Goal: Task Accomplishment & Management: Manage account settings

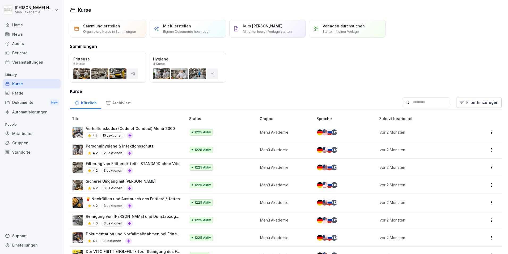
click at [24, 133] on div "Mitarbeiter" at bounding box center [32, 133] width 58 height 9
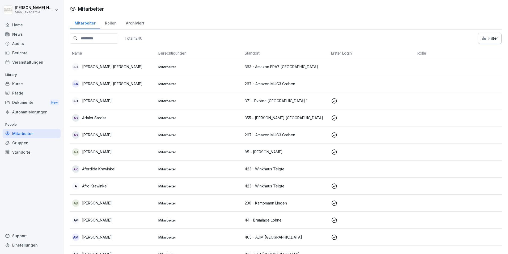
click at [89, 38] on input at bounding box center [94, 38] width 48 height 10
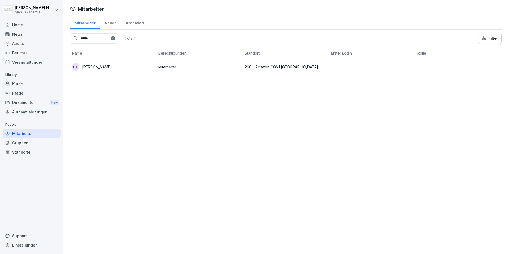
click at [136, 65] on div "[PERSON_NAME]" at bounding box center [113, 66] width 82 height 7
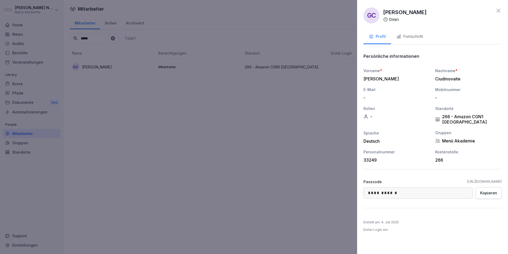
click at [496, 9] on icon at bounding box center [498, 10] width 6 height 6
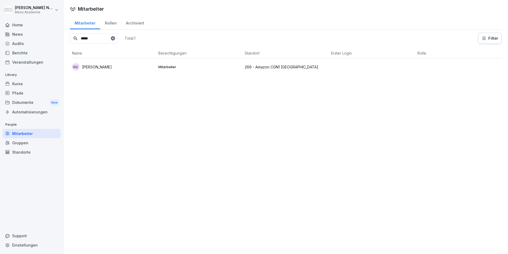
drag, startPoint x: 97, startPoint y: 41, endPoint x: 9, endPoint y: 43, distance: 88.8
click at [9, 43] on div "[PERSON_NAME] Menü Akademie Home News Audits Berichte Veranstaltungen Library K…" at bounding box center [254, 127] width 508 height 254
click at [122, 67] on div "MB [PERSON_NAME]" at bounding box center [113, 66] width 82 height 7
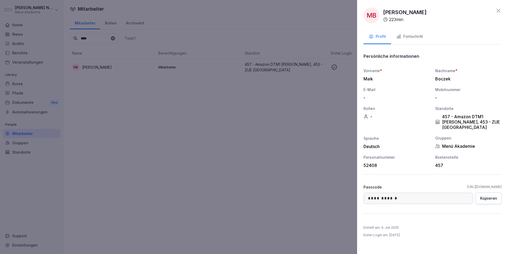
click at [414, 35] on div "Fortschritt" at bounding box center [410, 36] width 27 height 6
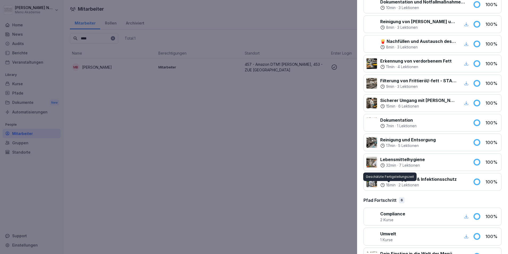
scroll to position [291, 0]
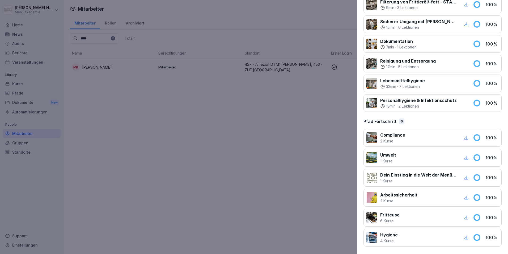
click at [464, 237] on icon "button" at bounding box center [466, 237] width 5 height 5
drag, startPoint x: 291, startPoint y: 167, endPoint x: 137, endPoint y: 3, distance: 225.1
click at [289, 164] on div at bounding box center [254, 127] width 508 height 254
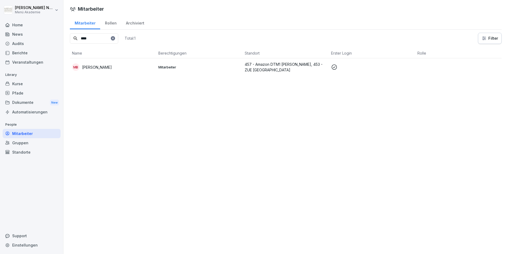
drag, startPoint x: 117, startPoint y: 42, endPoint x: 27, endPoint y: 37, distance: 90.2
click at [27, 38] on div "[PERSON_NAME] Menü Akademie Home News Audits Berichte Veranstaltungen Library K…" at bounding box center [254, 127] width 508 height 254
click at [104, 67] on p "[PERSON_NAME]" at bounding box center [97, 67] width 30 height 6
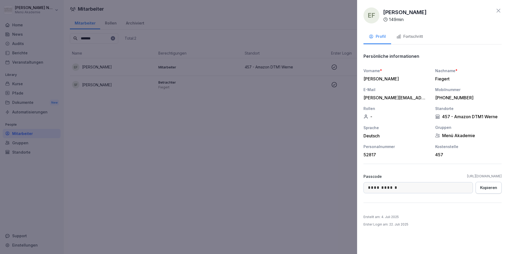
click at [415, 39] on div "Fortschritt" at bounding box center [410, 36] width 27 height 6
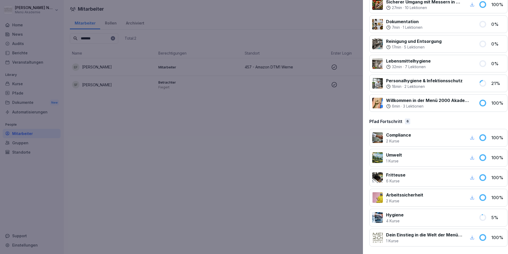
click at [300, 129] on div at bounding box center [254, 127] width 508 height 254
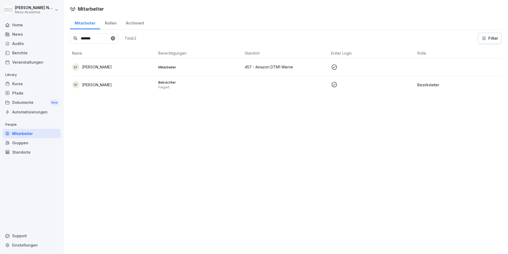
drag, startPoint x: 94, startPoint y: 36, endPoint x: 107, endPoint y: 39, distance: 13.7
click at [107, 39] on input "*******" at bounding box center [94, 38] width 48 height 10
click at [94, 38] on input "*******" at bounding box center [94, 38] width 48 height 10
drag, startPoint x: 95, startPoint y: 38, endPoint x: 70, endPoint y: 40, distance: 24.6
click at [70, 40] on input "*******" at bounding box center [94, 38] width 48 height 10
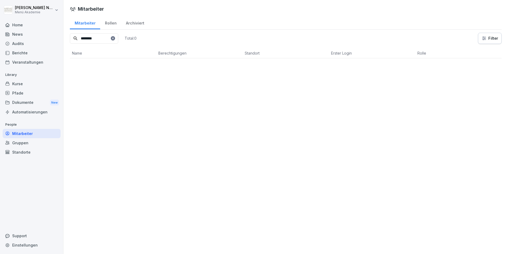
drag, startPoint x: 102, startPoint y: 39, endPoint x: 49, endPoint y: 33, distance: 53.2
click at [49, 33] on div "[PERSON_NAME] Menü Akademie Home News Audits Berichte Veranstaltungen Library K…" at bounding box center [254, 127] width 508 height 254
drag, startPoint x: 100, startPoint y: 37, endPoint x: 68, endPoint y: 40, distance: 33.0
click at [68, 40] on div "Mitarbeiter Rollen Archiviert ****** Total: 1 Filter Name Berechtigungen Stando…" at bounding box center [286, 48] width 445 height 64
drag, startPoint x: 97, startPoint y: 39, endPoint x: 86, endPoint y: 41, distance: 11.2
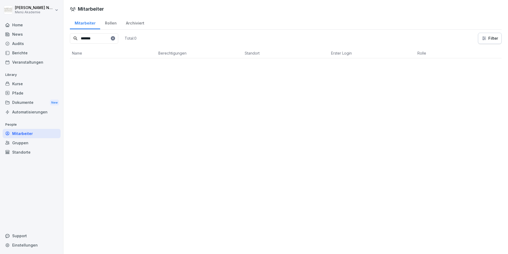
click at [86, 41] on input "*******" at bounding box center [94, 38] width 48 height 10
drag, startPoint x: 61, startPoint y: 39, endPoint x: 45, endPoint y: 39, distance: 16.7
click at [45, 39] on div "[PERSON_NAME] Menü Akademie Home News Audits Berichte Veranstaltungen Library K…" at bounding box center [254, 127] width 508 height 254
click at [99, 69] on p "[PERSON_NAME]" at bounding box center [97, 67] width 30 height 6
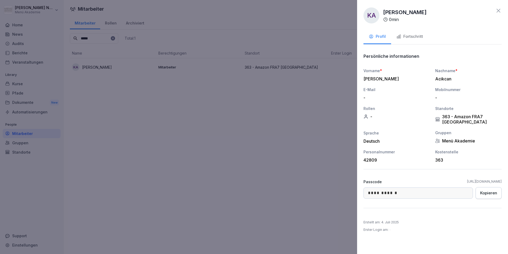
drag, startPoint x: 156, startPoint y: 60, endPoint x: 115, endPoint y: 44, distance: 43.6
click at [149, 58] on div at bounding box center [254, 127] width 508 height 254
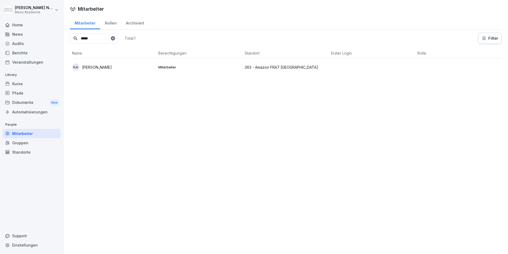
drag, startPoint x: 107, startPoint y: 39, endPoint x: 53, endPoint y: 39, distance: 54.0
click at [54, 39] on div "[PERSON_NAME] Menü Akademie Home News Audits Berichte Veranstaltungen Library K…" at bounding box center [254, 127] width 508 height 254
drag, startPoint x: 102, startPoint y: 40, endPoint x: 31, endPoint y: 38, distance: 70.5
click at [31, 38] on div "[PERSON_NAME] Menü Akademie Home News Audits Berichte Veranstaltungen Library K…" at bounding box center [254, 127] width 508 height 254
drag, startPoint x: 110, startPoint y: 37, endPoint x: 28, endPoint y: 32, distance: 81.8
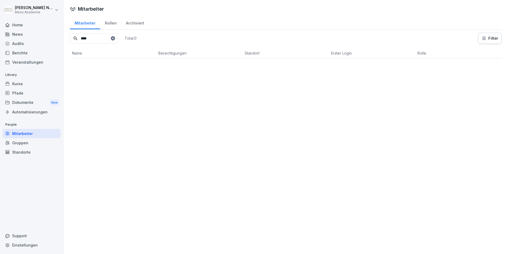
click at [30, 32] on div "[PERSON_NAME] Menü Akademie Home News Audits Berichte Veranstaltungen Library K…" at bounding box center [254, 127] width 508 height 254
drag, startPoint x: 104, startPoint y: 40, endPoint x: 53, endPoint y: 37, distance: 50.6
click at [53, 37] on div "[PERSON_NAME] Menü Akademie Home News Audits Berichte Veranstaltungen Library K…" at bounding box center [254, 127] width 508 height 254
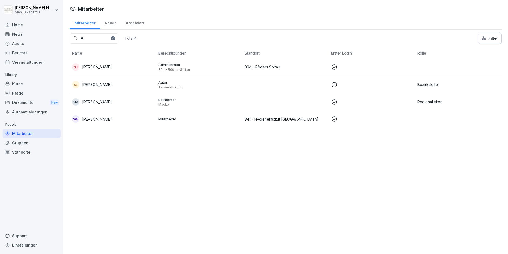
type input "*"
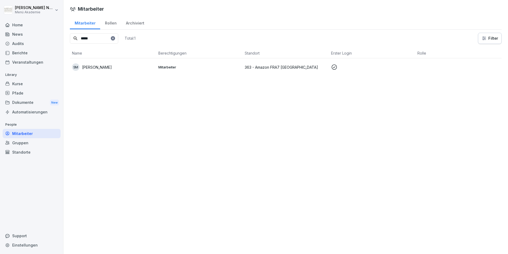
click at [108, 68] on p "[PERSON_NAME]" at bounding box center [97, 67] width 30 height 6
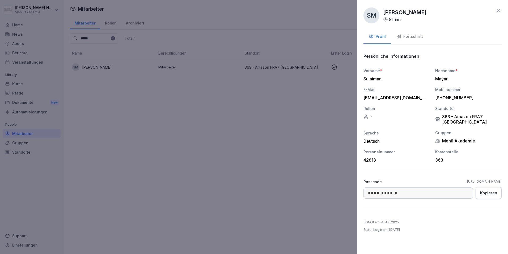
click at [411, 37] on div "Fortschritt" at bounding box center [410, 36] width 27 height 6
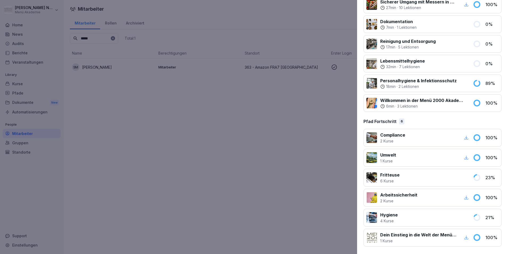
click at [269, 123] on div at bounding box center [254, 127] width 508 height 254
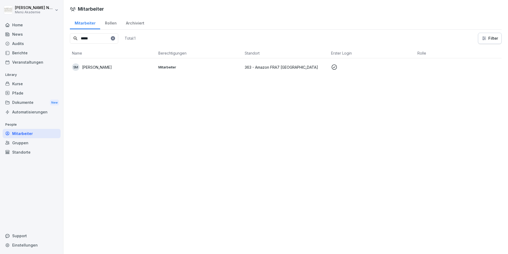
drag, startPoint x: 104, startPoint y: 39, endPoint x: 40, endPoint y: 35, distance: 64.7
click at [41, 35] on div "[PERSON_NAME] Menü Akademie Home News Audits Berichte Veranstaltungen Library K…" at bounding box center [254, 127] width 508 height 254
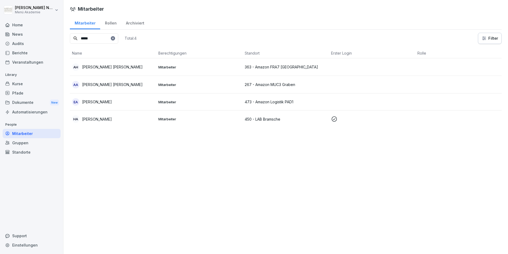
click at [111, 102] on div "EA [PERSON_NAME]" at bounding box center [113, 101] width 82 height 7
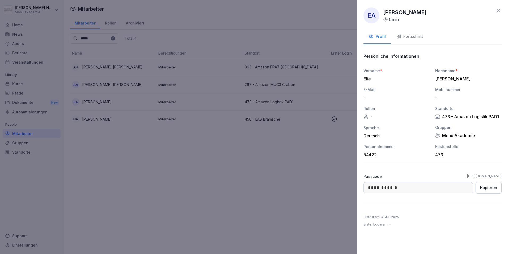
drag, startPoint x: 101, startPoint y: 48, endPoint x: 102, endPoint y: 43, distance: 5.2
click at [101, 47] on div at bounding box center [254, 127] width 508 height 254
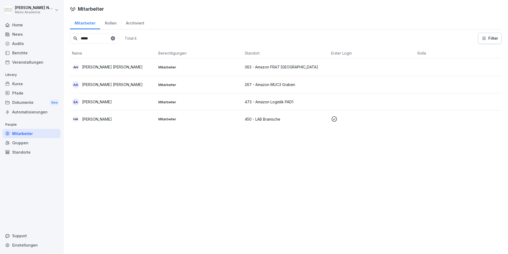
drag, startPoint x: 102, startPoint y: 40, endPoint x: 67, endPoint y: 43, distance: 35.5
click at [67, 43] on div "Mitarbeiter Rollen Archiviert ***** Total: 4 Filter Name Berechtigungen Standor…" at bounding box center [286, 74] width 445 height 116
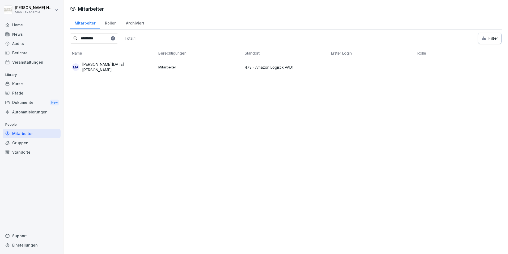
click at [107, 67] on p "[PERSON_NAME][DATE] [PERSON_NAME]" at bounding box center [118, 66] width 72 height 11
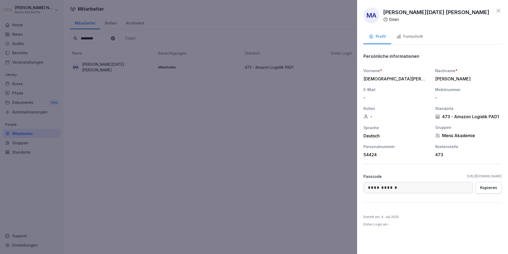
drag, startPoint x: 139, startPoint y: 44, endPoint x: 105, endPoint y: 40, distance: 34.3
click at [129, 44] on div at bounding box center [254, 127] width 508 height 254
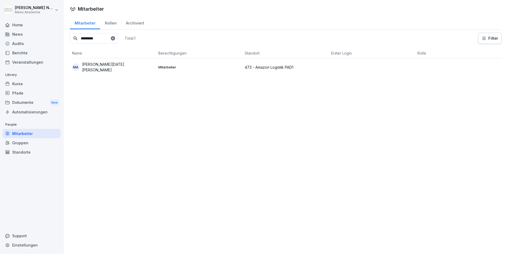
drag, startPoint x: 103, startPoint y: 39, endPoint x: 51, endPoint y: 41, distance: 52.7
click at [51, 41] on div "[PERSON_NAME] Menü Akademie Home News Audits Berichte Veranstaltungen Library K…" at bounding box center [254, 127] width 508 height 254
drag, startPoint x: 106, startPoint y: 39, endPoint x: 37, endPoint y: 33, distance: 69.1
click at [37, 33] on div "[PERSON_NAME] Menü Akademie Home News Audits Berichte Veranstaltungen Library K…" at bounding box center [254, 127] width 508 height 254
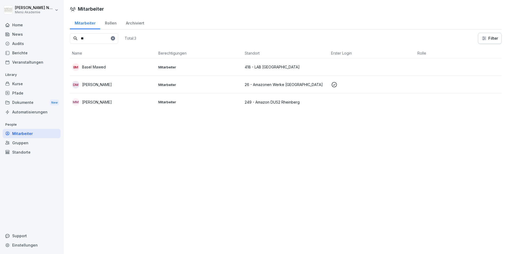
type input "*"
